Goal: Task Accomplishment & Management: Complete application form

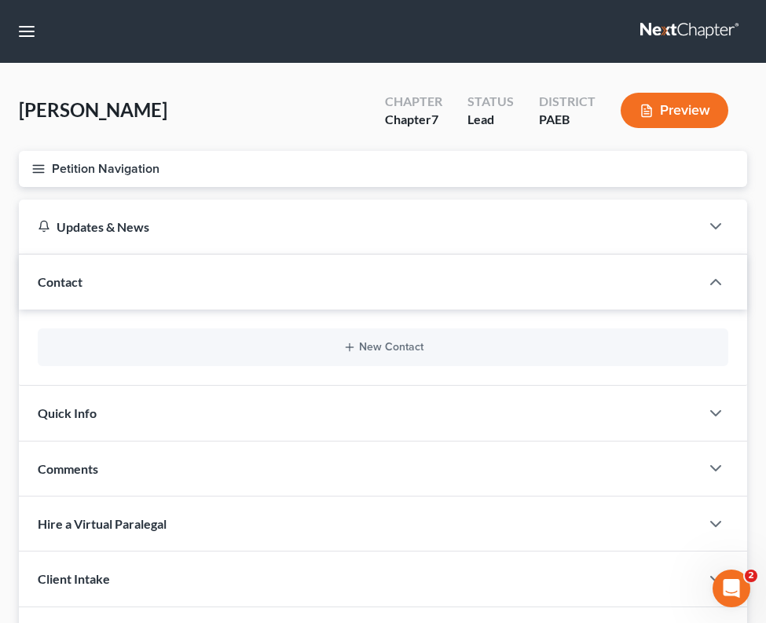
click at [41, 168] on icon "button" at bounding box center [38, 169] width 14 height 14
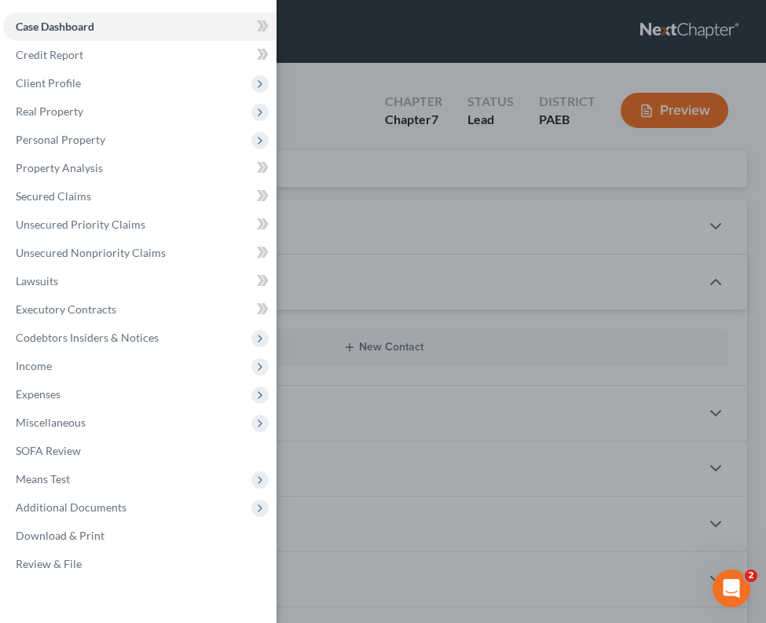
click at [329, 97] on div "Case Dashboard Payments Invoices Payments Payments Credit Report Client Profile" at bounding box center [383, 311] width 766 height 623
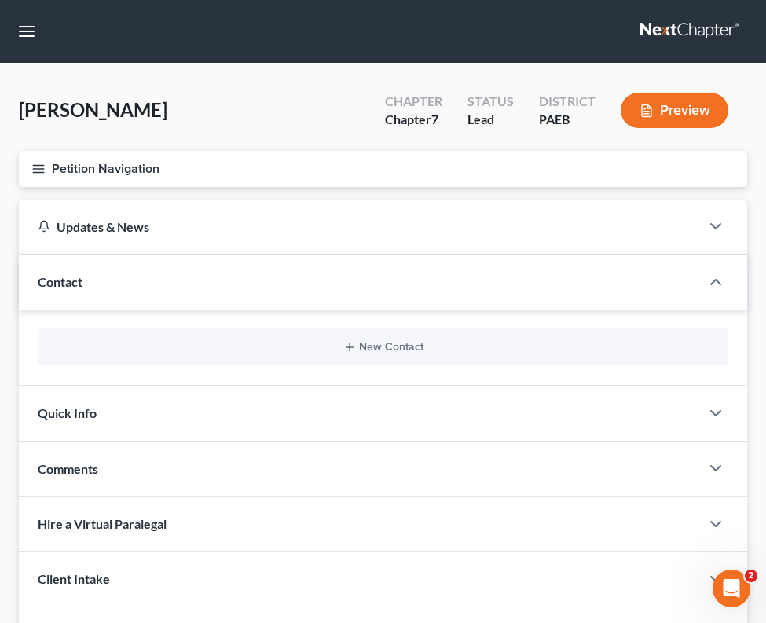
click at [44, 170] on icon "button" at bounding box center [38, 169] width 14 height 14
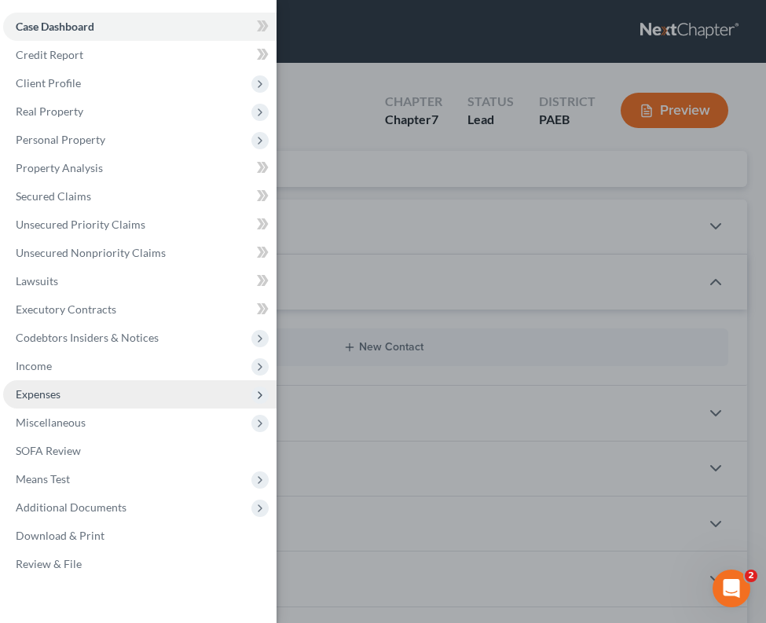
click at [254, 397] on icon at bounding box center [260, 395] width 13 height 13
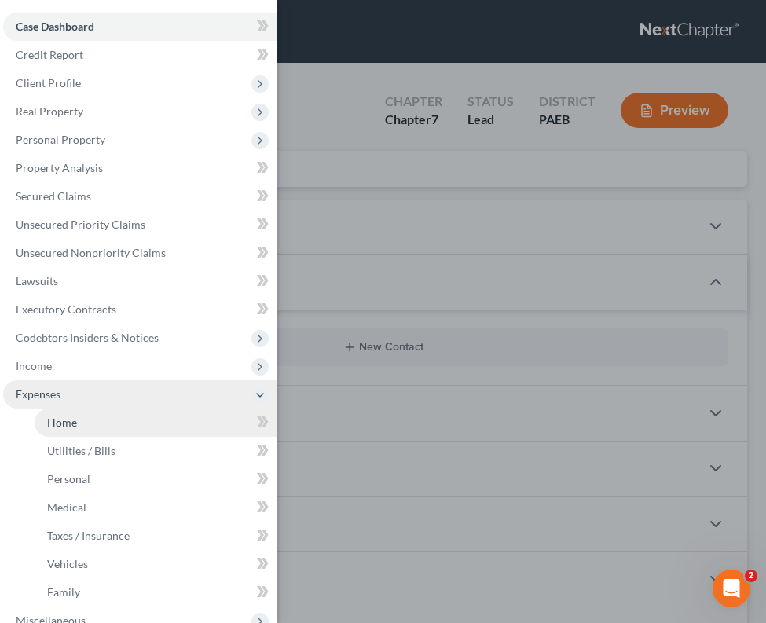
click at [182, 424] on link "Home" at bounding box center [156, 423] width 242 height 28
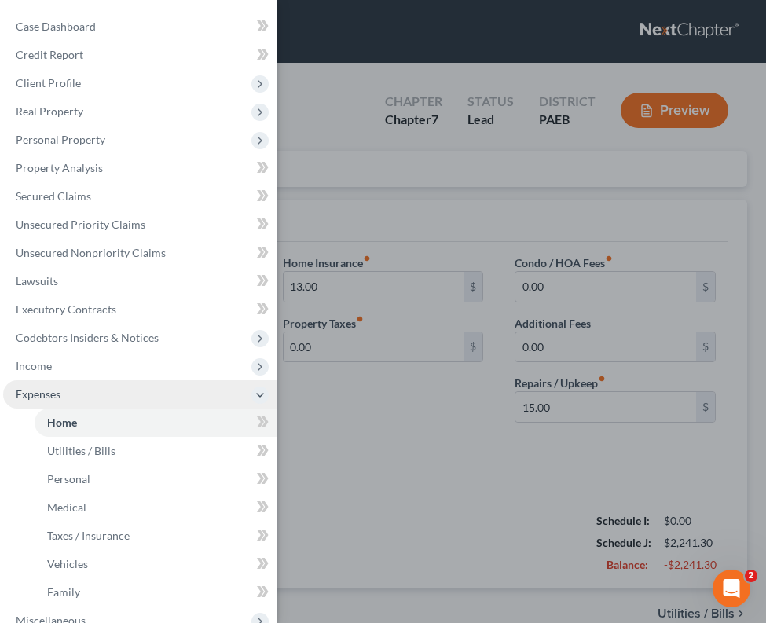
click at [428, 418] on div "Case Dashboard Payments Invoices Payments Payments Credit Report Client Profile" at bounding box center [383, 311] width 766 height 623
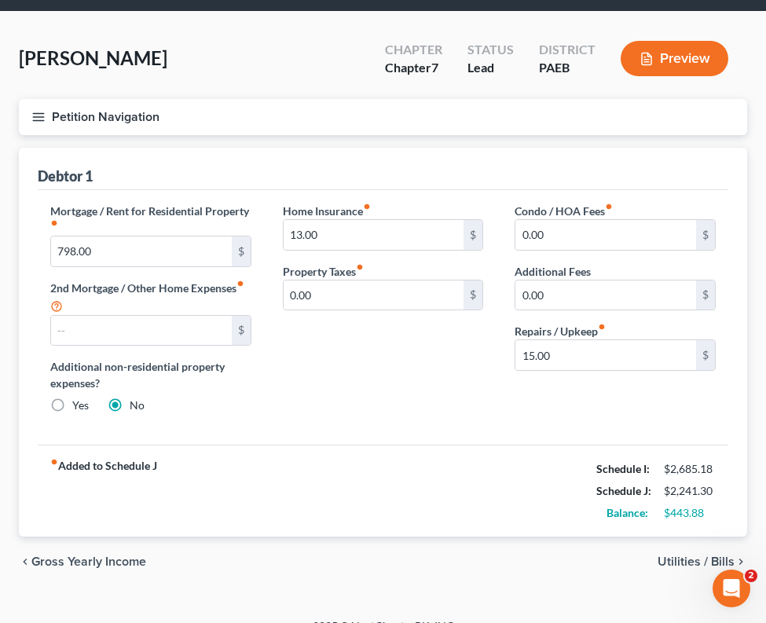
scroll to position [75, 0]
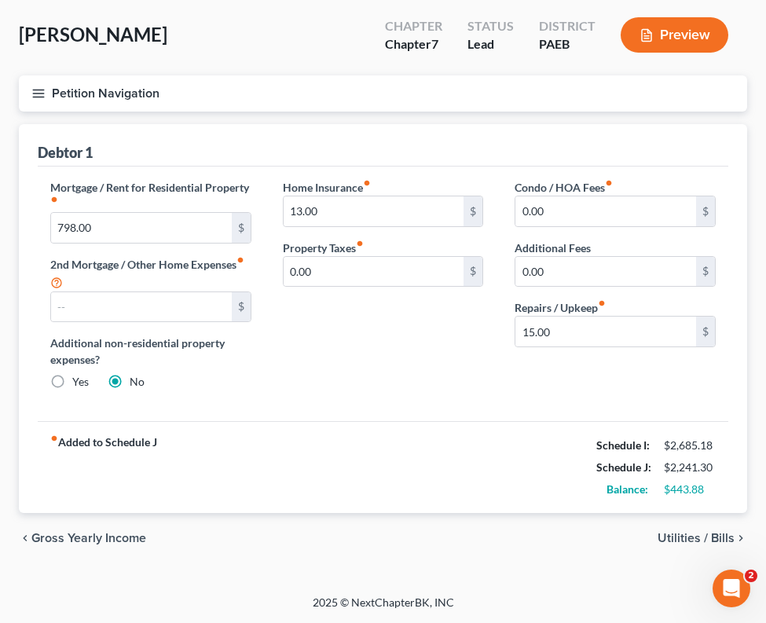
click at [719, 534] on span "Utilities / Bills" at bounding box center [696, 538] width 77 height 13
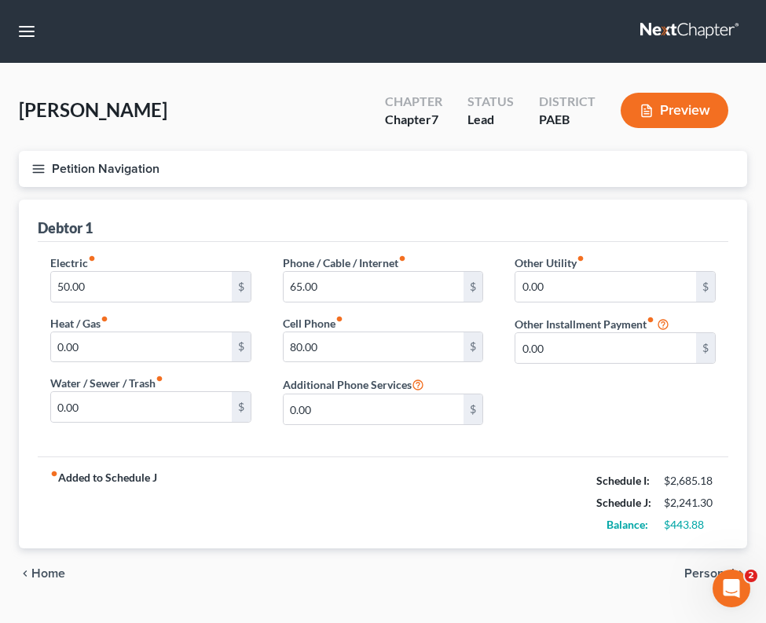
click at [692, 573] on span "Personal" at bounding box center [710, 574] width 50 height 13
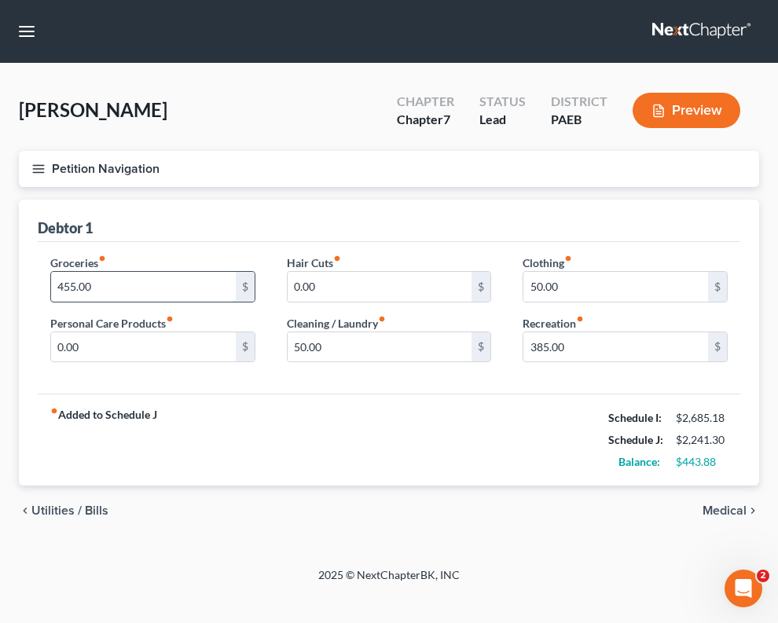
click at [73, 290] on input "455.00" at bounding box center [143, 287] width 185 height 30
drag, startPoint x: 74, startPoint y: 289, endPoint x: 17, endPoint y: 285, distance: 56.8
click at [18, 285] on div "Home Utilities / Bills Personal Medical Taxes / Insurance Vehicles Family Debto…" at bounding box center [389, 368] width 756 height 337
type input "510.00"
click at [312, 411] on div "Debtor 1 Groceries fiber_manual_record 510.00 $ Personal Care Products fiber_ma…" at bounding box center [389, 343] width 740 height 287
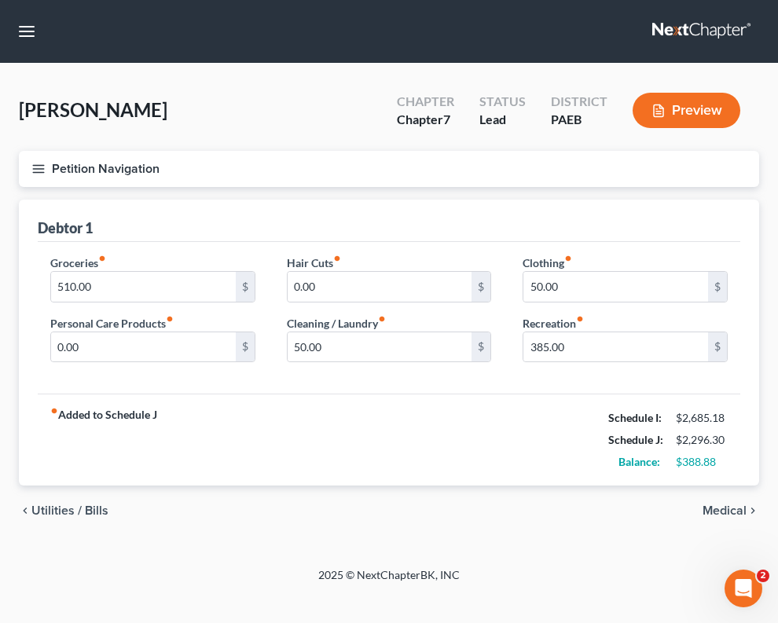
drag, startPoint x: 418, startPoint y: 454, endPoint x: 425, endPoint y: 437, distance: 18.7
click at [420, 454] on div "fiber_manual_record Added to Schedule J Schedule I: $2,685.18 Schedule J: $2,29…" at bounding box center [389, 440] width 703 height 92
click at [707, 512] on span "Medical" at bounding box center [725, 511] width 44 height 13
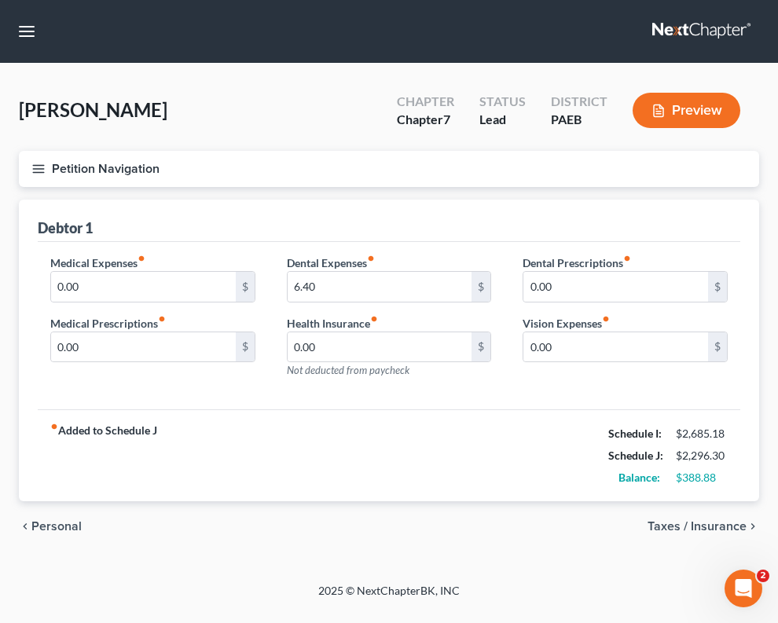
click at [704, 531] on span "Taxes / Insurance" at bounding box center [697, 526] width 99 height 13
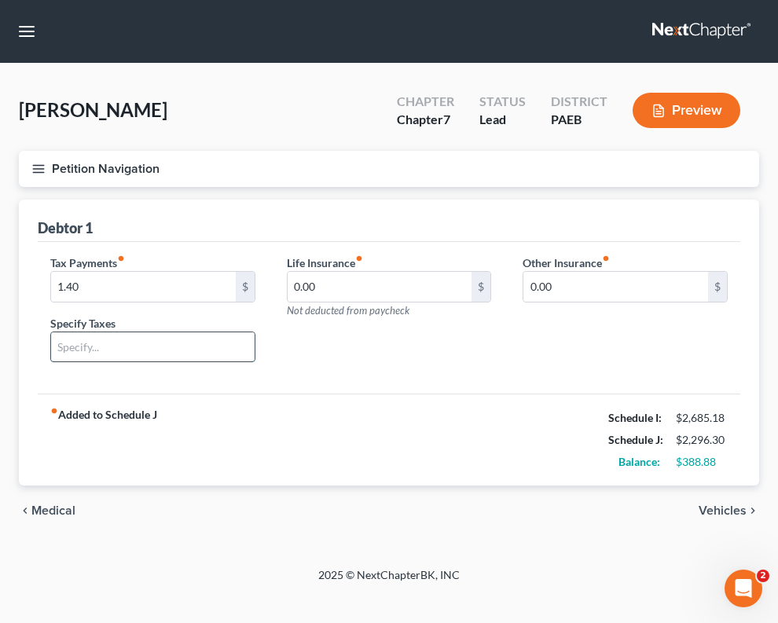
click at [145, 343] on input "text" at bounding box center [153, 347] width 204 height 30
click at [168, 349] on input "text" at bounding box center [153, 347] width 204 height 30
click at [129, 345] on input "16.70 local tax spread over 6 months)" at bounding box center [153, 347] width 204 height 30
type input "16.70 local tax (spread over 6 months)"
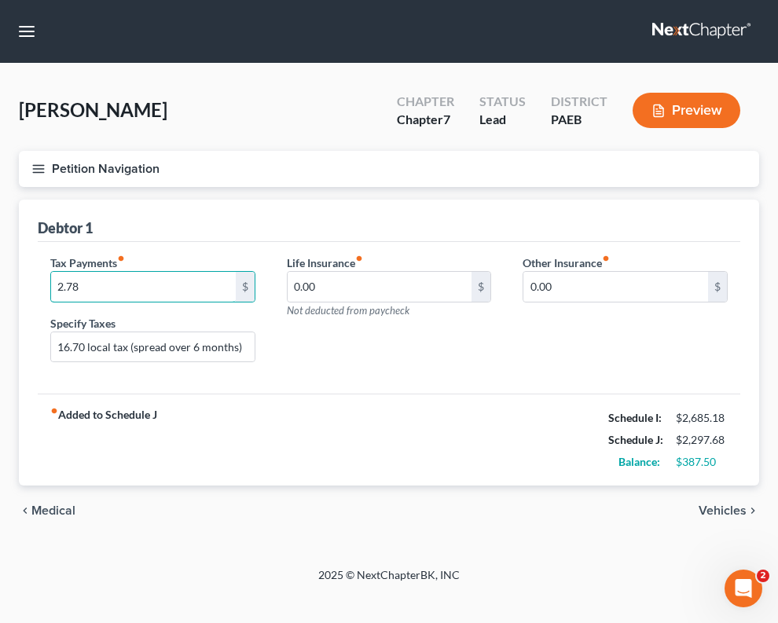
type input "2.78"
drag, startPoint x: 402, startPoint y: 444, endPoint x: 410, endPoint y: 446, distance: 8.0
click at [402, 444] on div "fiber_manual_record Added to Schedule J Schedule I: $2,685.18 Schedule J: $2,29…" at bounding box center [389, 440] width 703 height 92
click at [735, 488] on div "chevron_left Medical Vehicles chevron_right" at bounding box center [389, 511] width 740 height 50
click at [718, 507] on span "Vehicles" at bounding box center [723, 511] width 48 height 13
